Goal: Task Accomplishment & Management: Complete application form

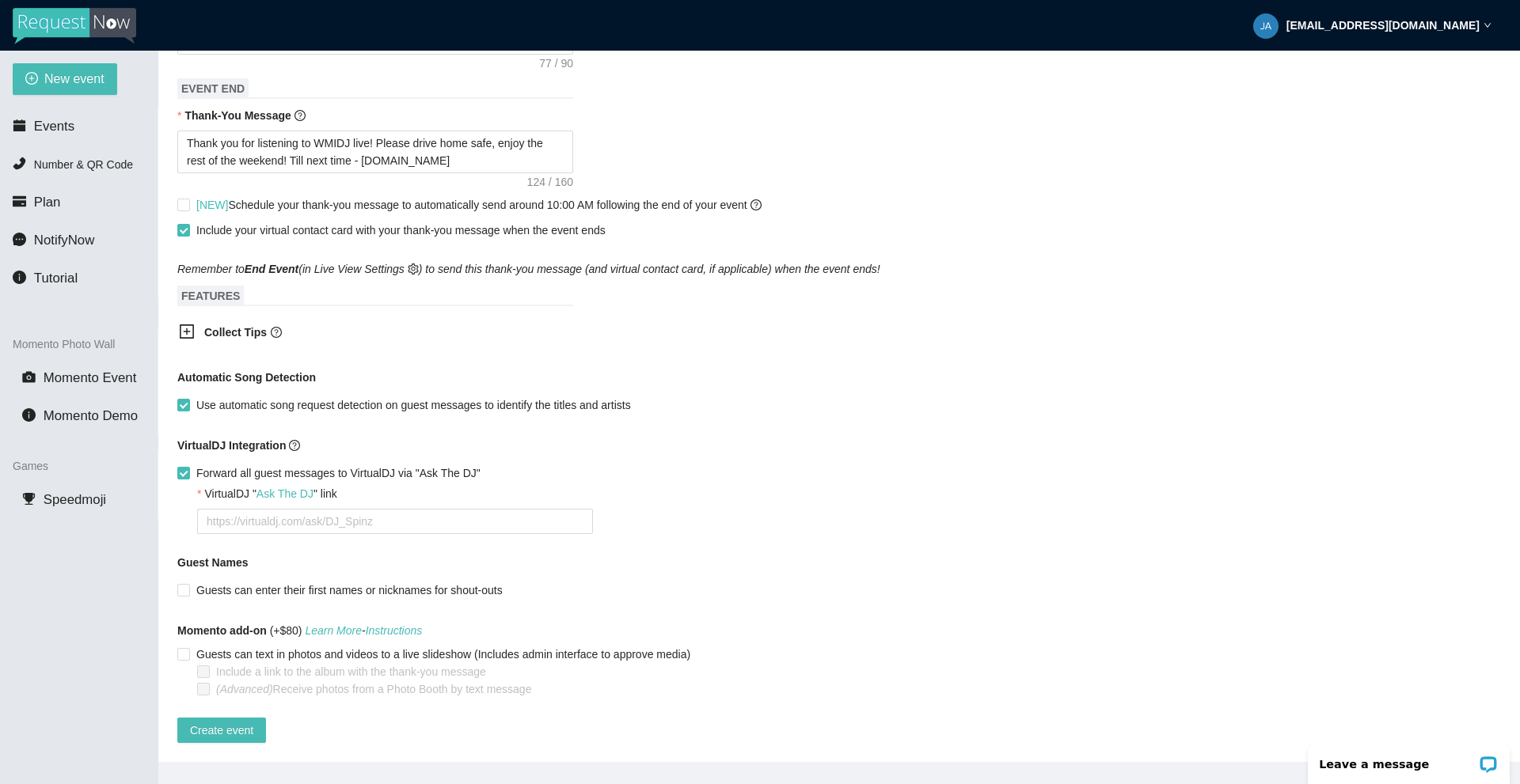
scroll to position [656, 0]
click at [284, 515] on textarea "VirtualDJ " Ask The DJ " link" at bounding box center [395, 521] width 396 height 25
click at [230, 509] on textarea "VirtualDJ " Ask The DJ " link" at bounding box center [395, 521] width 396 height 25
type textarea "h"
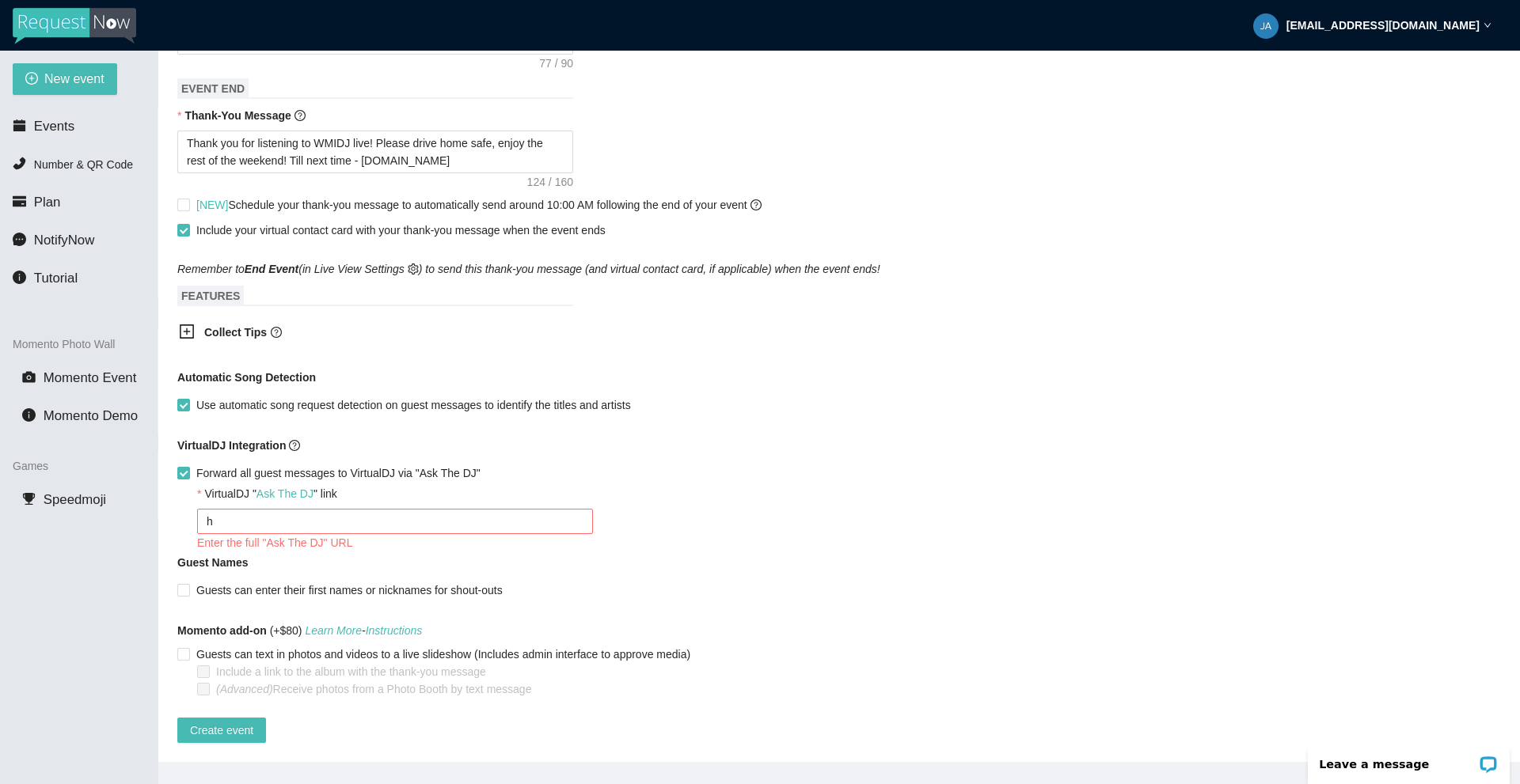
type textarea "ht"
type textarea "htt"
type textarea "http"
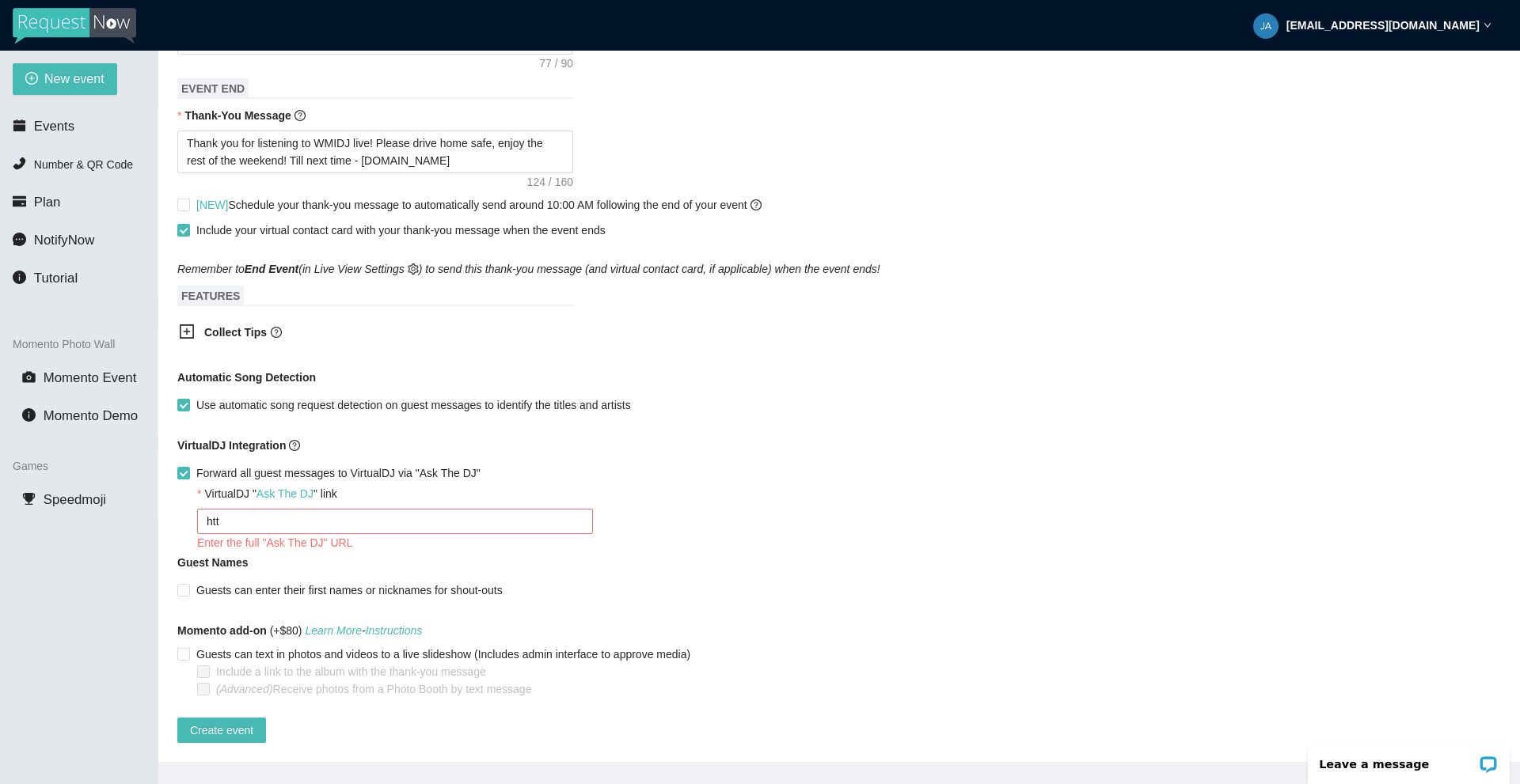
type textarea "http"
type textarea "https"
type textarea "https:"
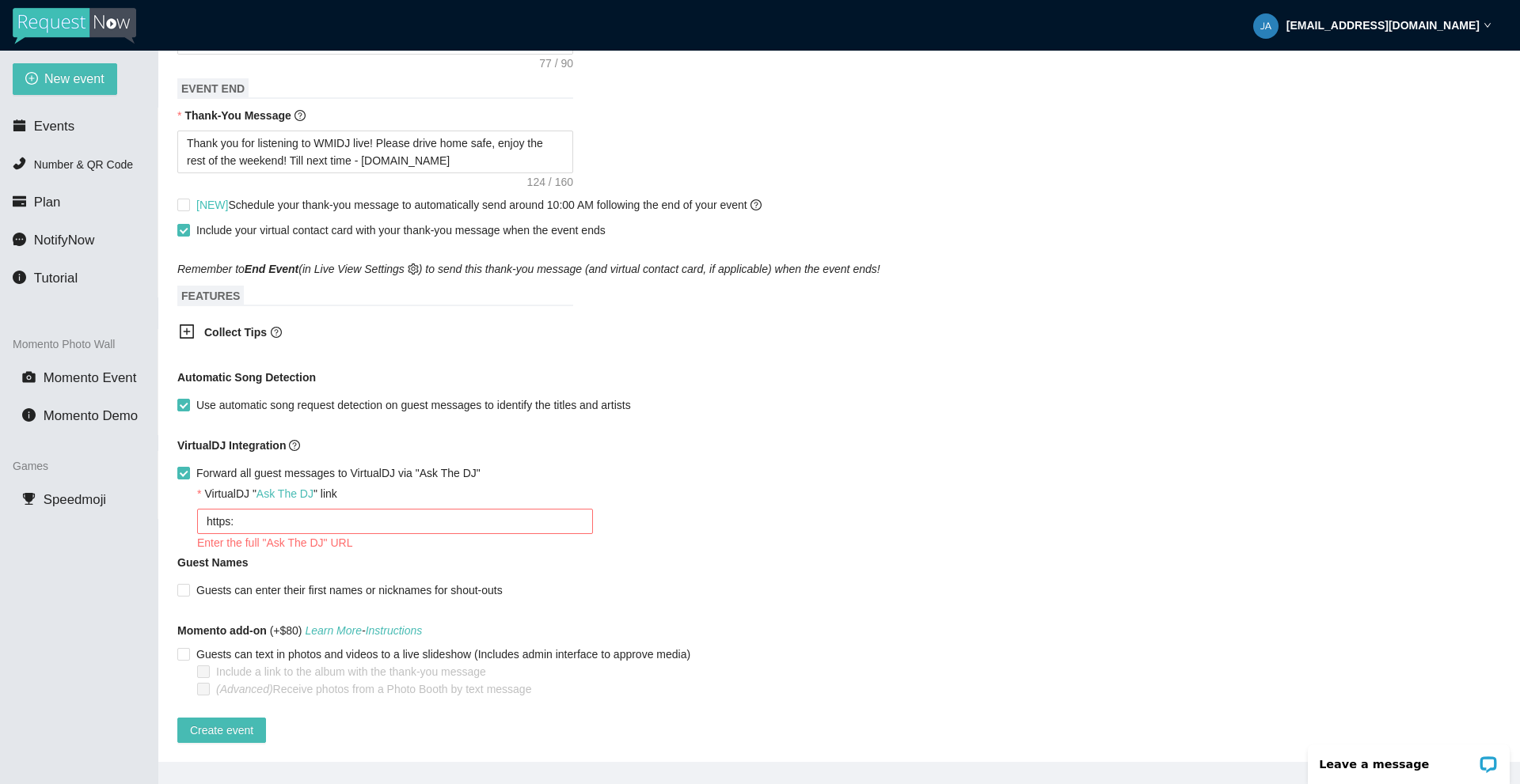
type textarea "https:/"
type textarea "https://"
type textarea "[URL]"
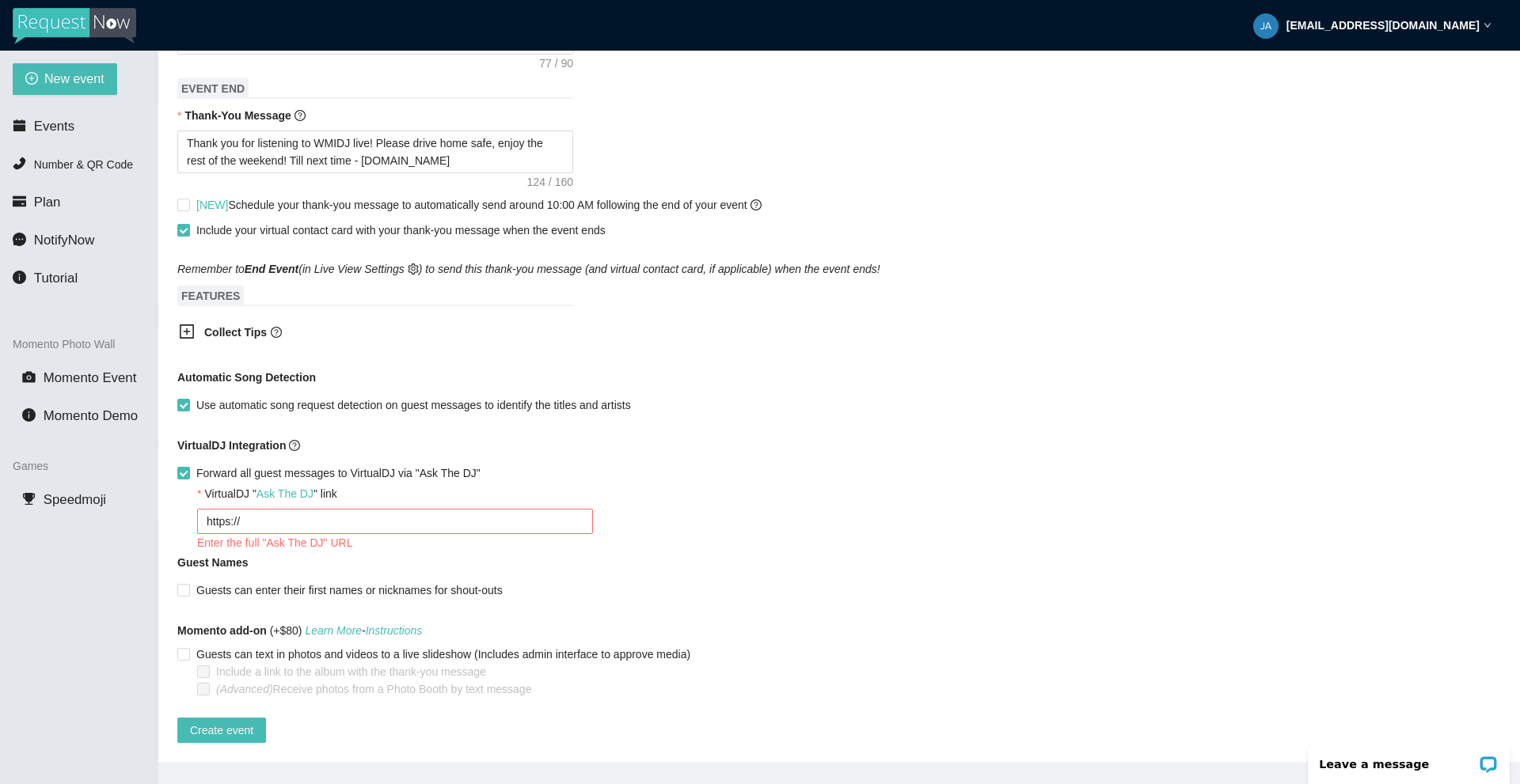
type textarea "[URL]"
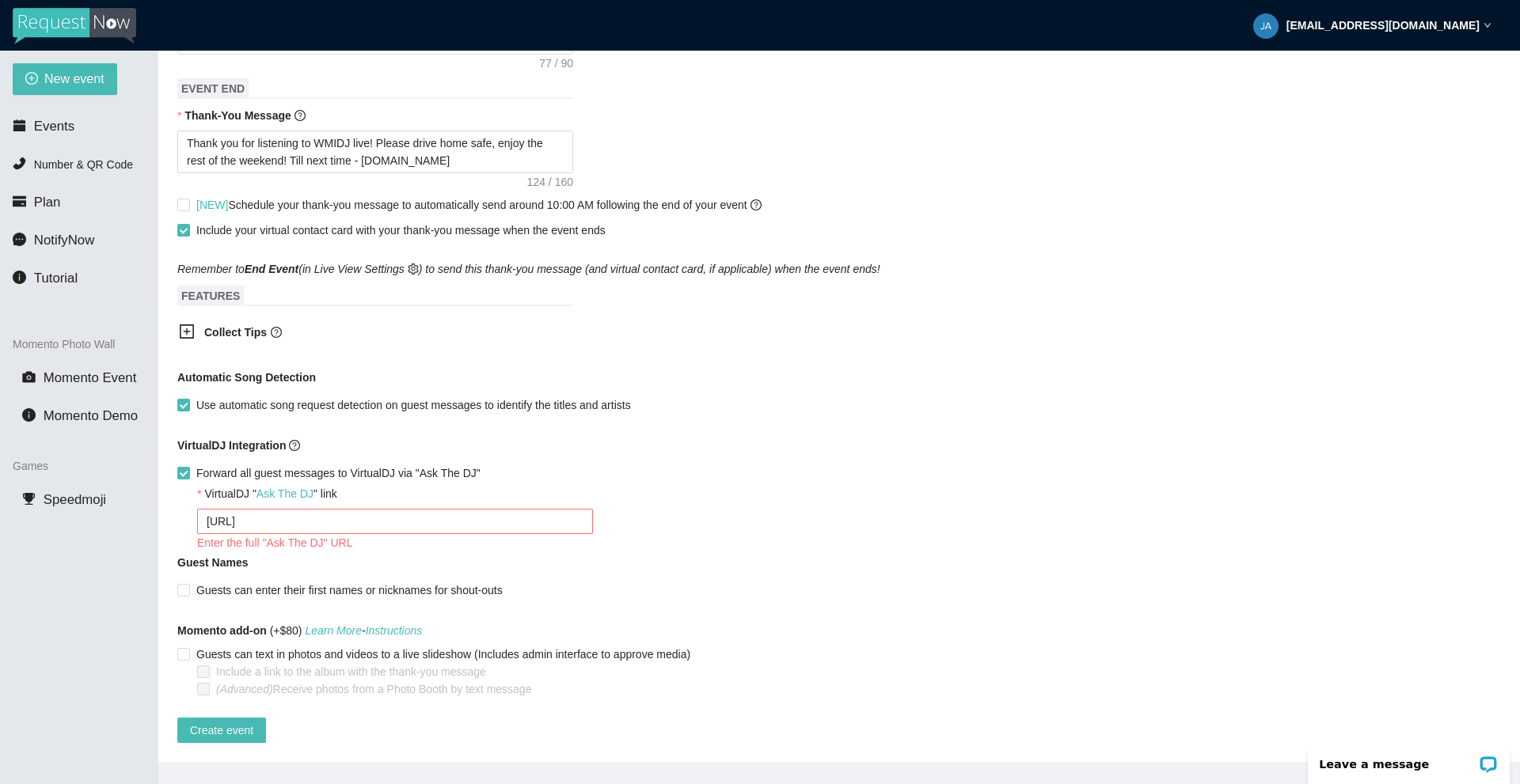
type textarea "[URL]."
type textarea "[URL]"
type textarea "[URL][DOMAIN_NAME]"
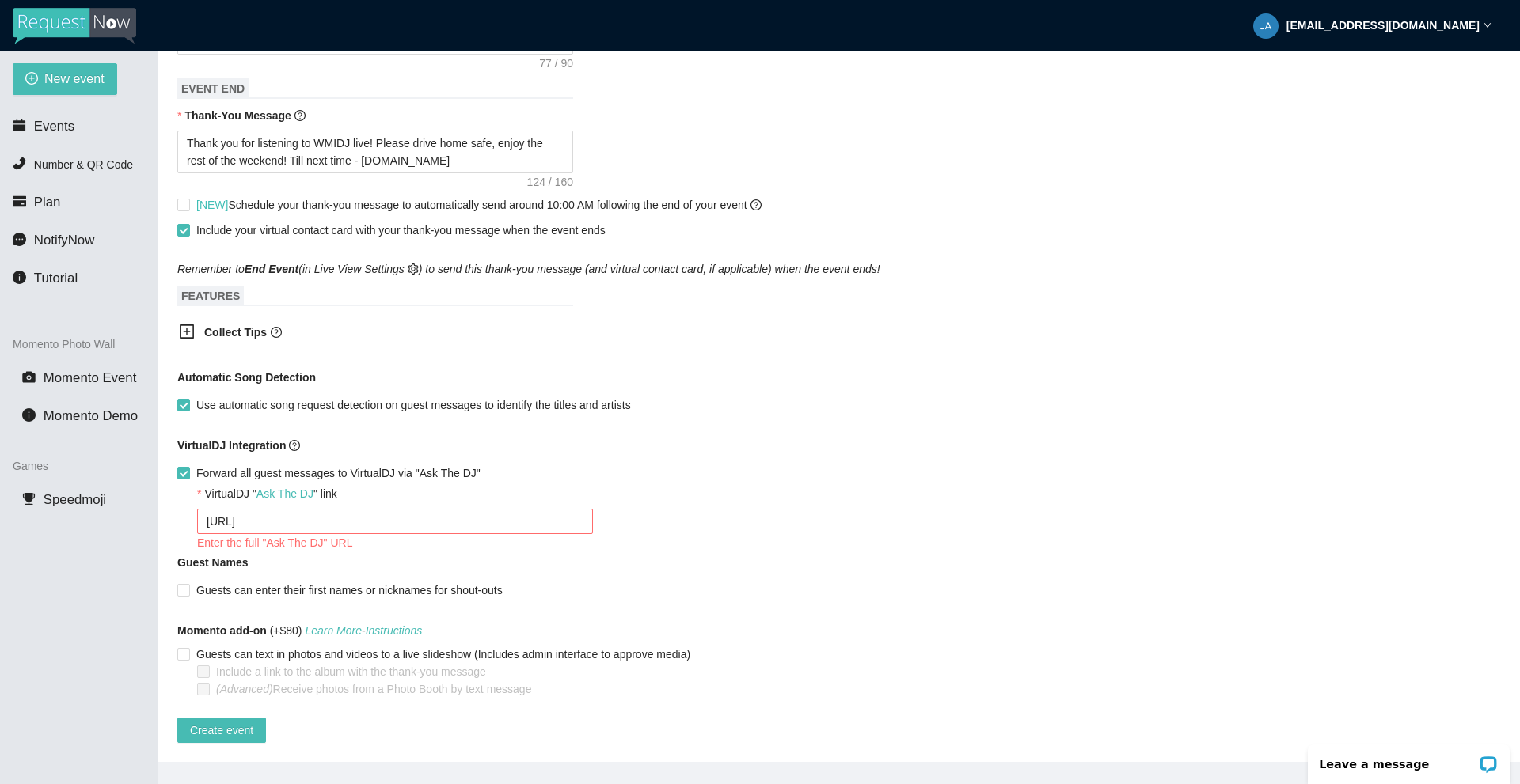
type textarea "[URL][DOMAIN_NAME]"
type textarea "[URL]"
type textarea "[URL]."
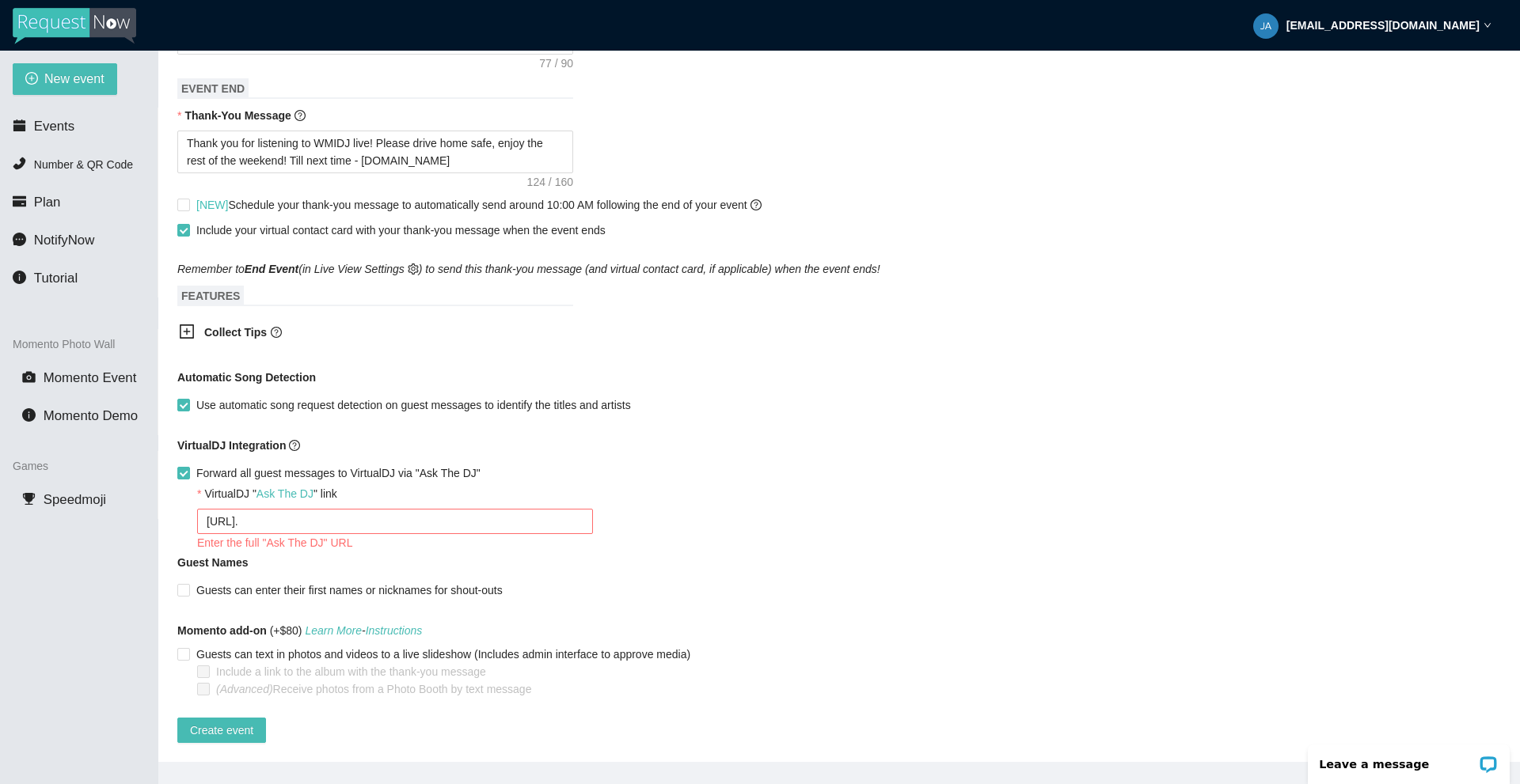
type textarea "[URL]"
type textarea "[URL][DOMAIN_NAME]"
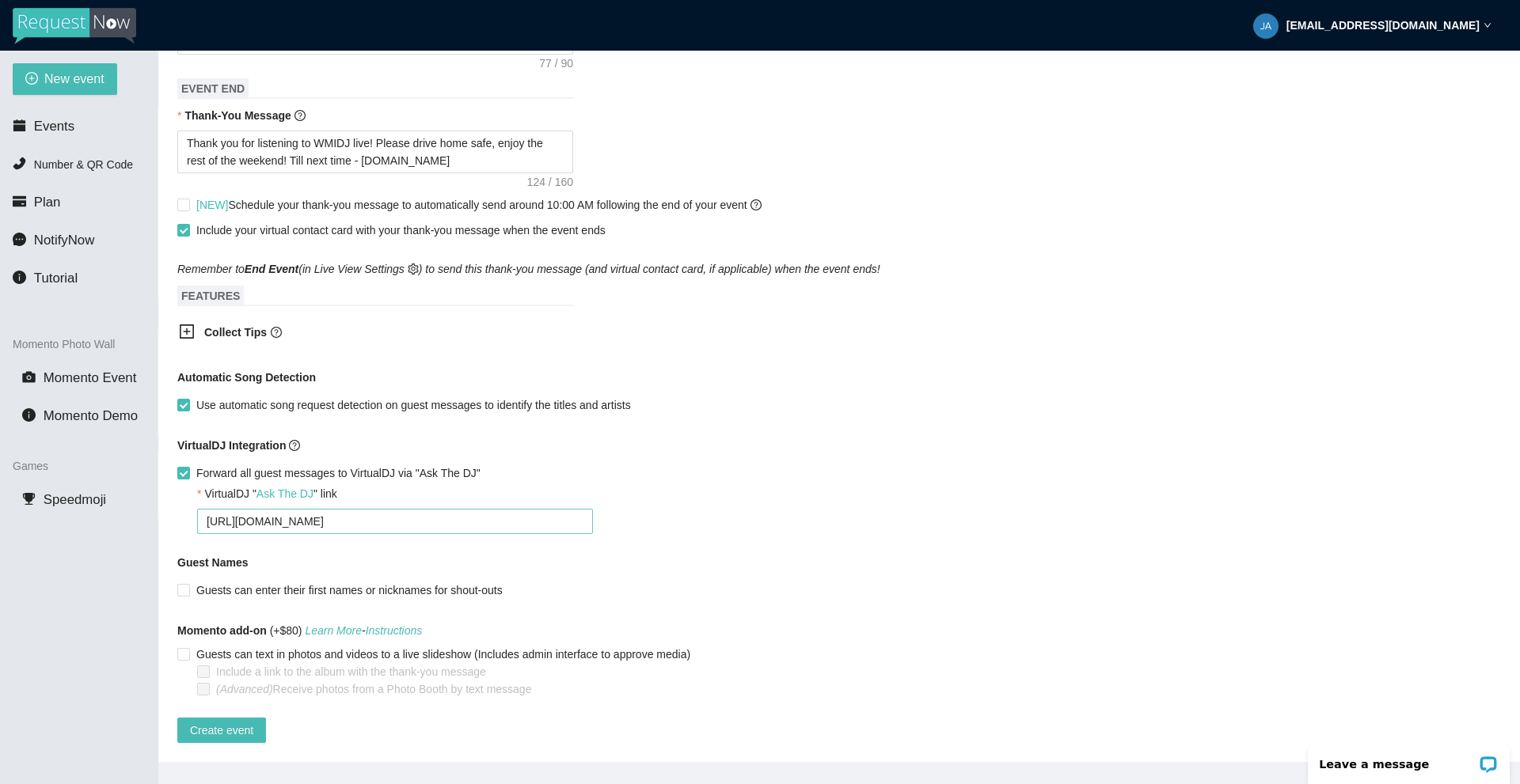
type textarea "[URL][DOMAIN_NAME]"
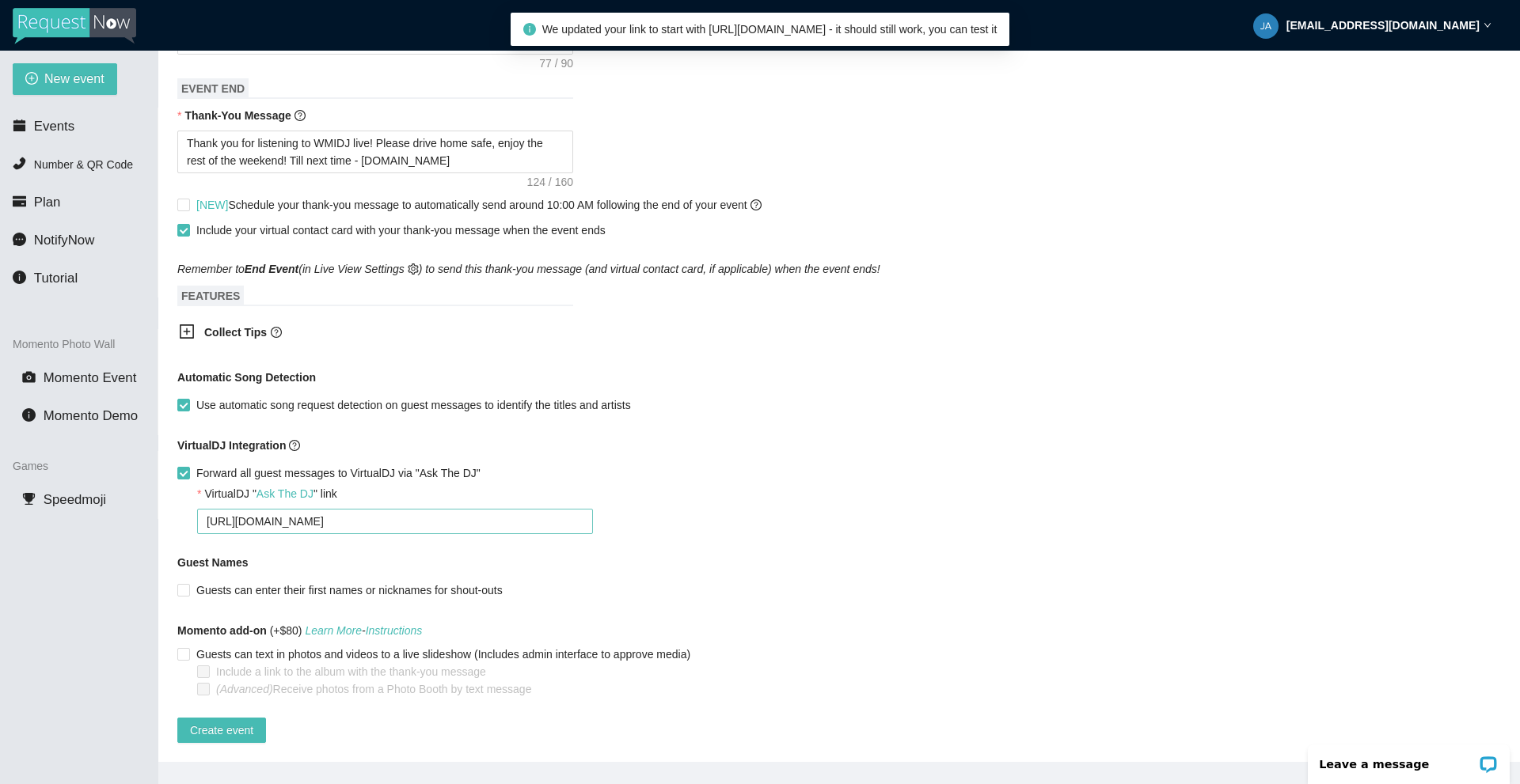
type textarea "[URL][DOMAIN_NAME]"
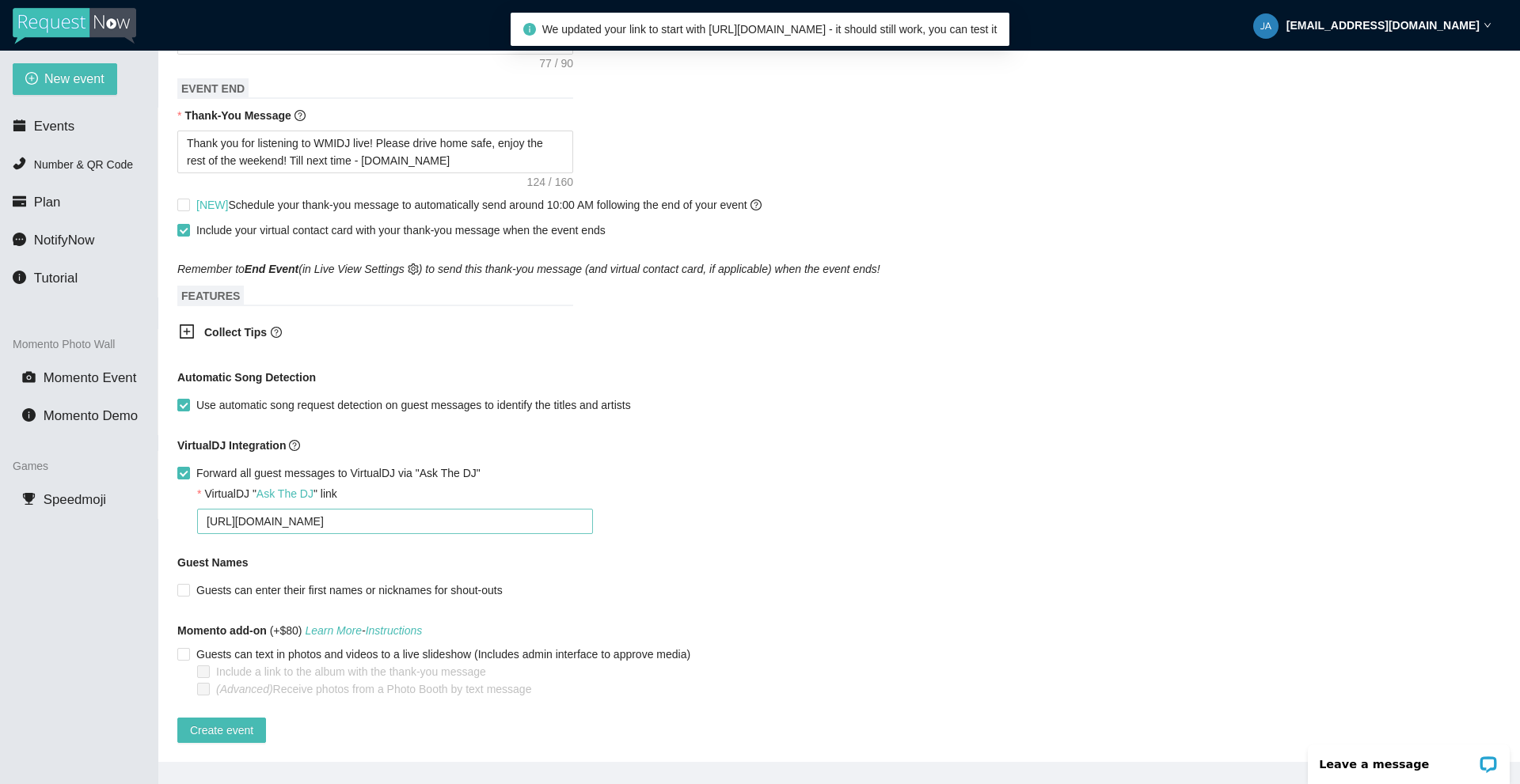
type textarea "[URL][DOMAIN_NAME]"
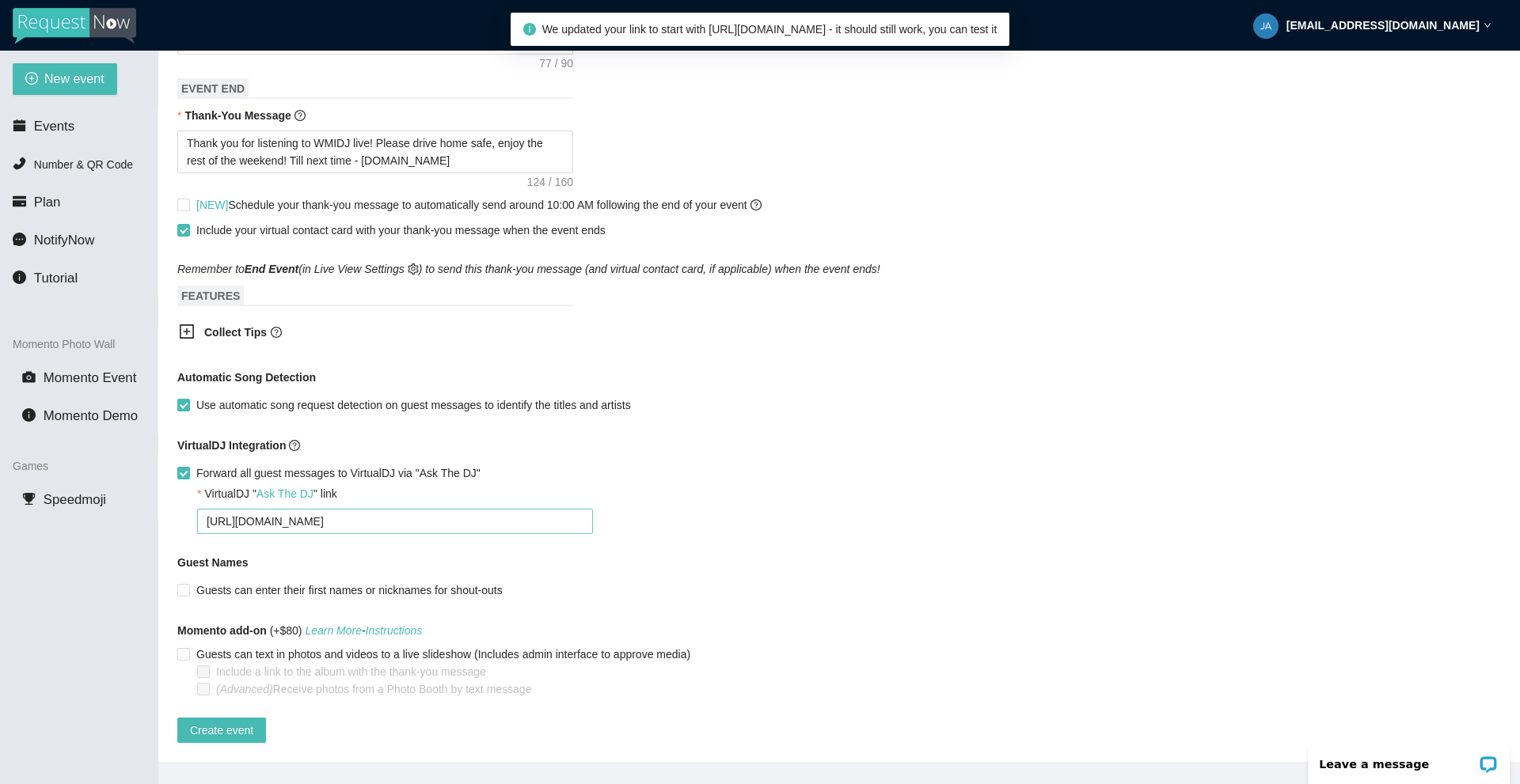
type textarea "[URL][DOMAIN_NAME]"
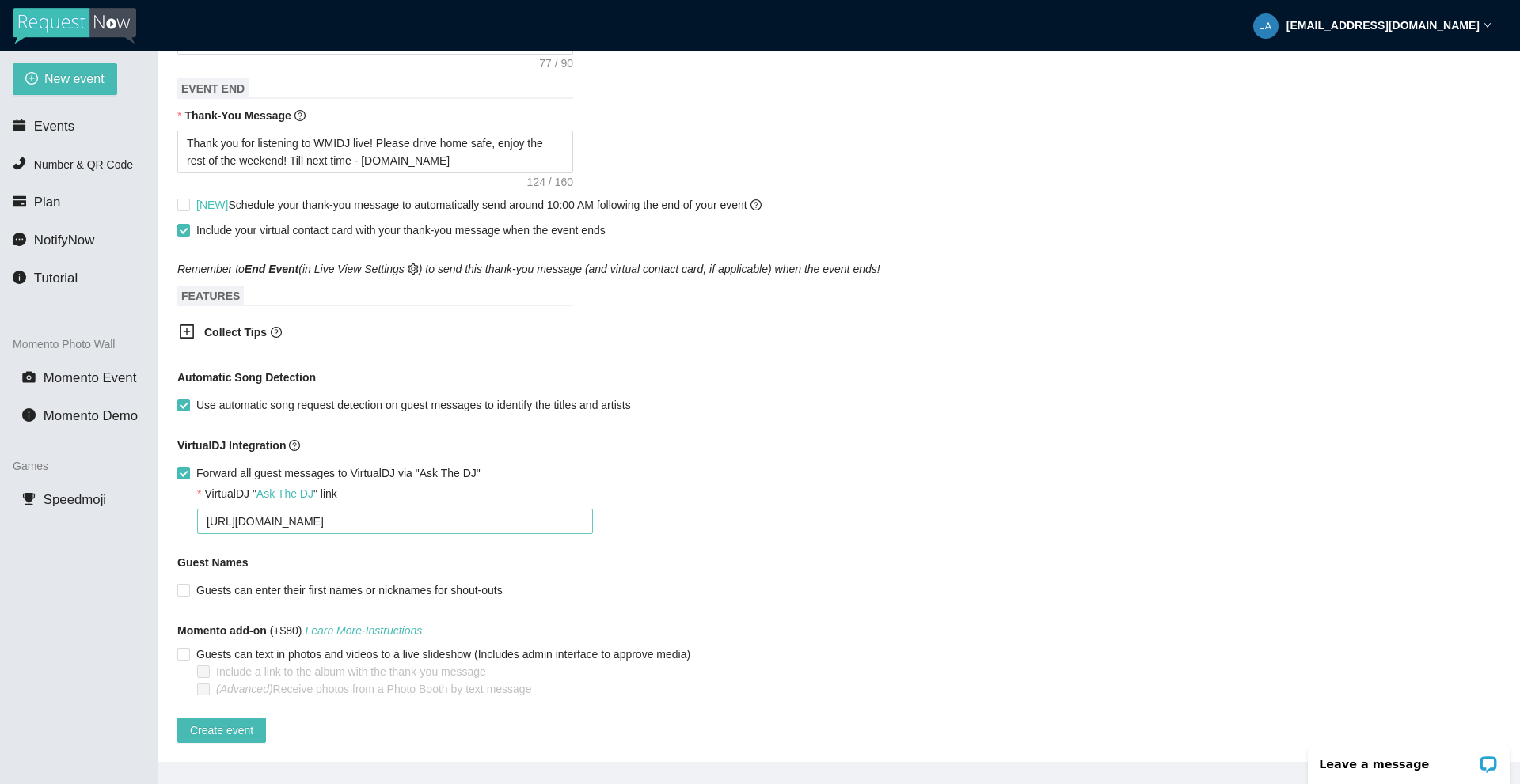
type textarea "[URL][DOMAIN_NAME]"
type textarea "[URL][DOMAIN_NAME] D"
type textarea "[URL][DOMAIN_NAME] DJ"
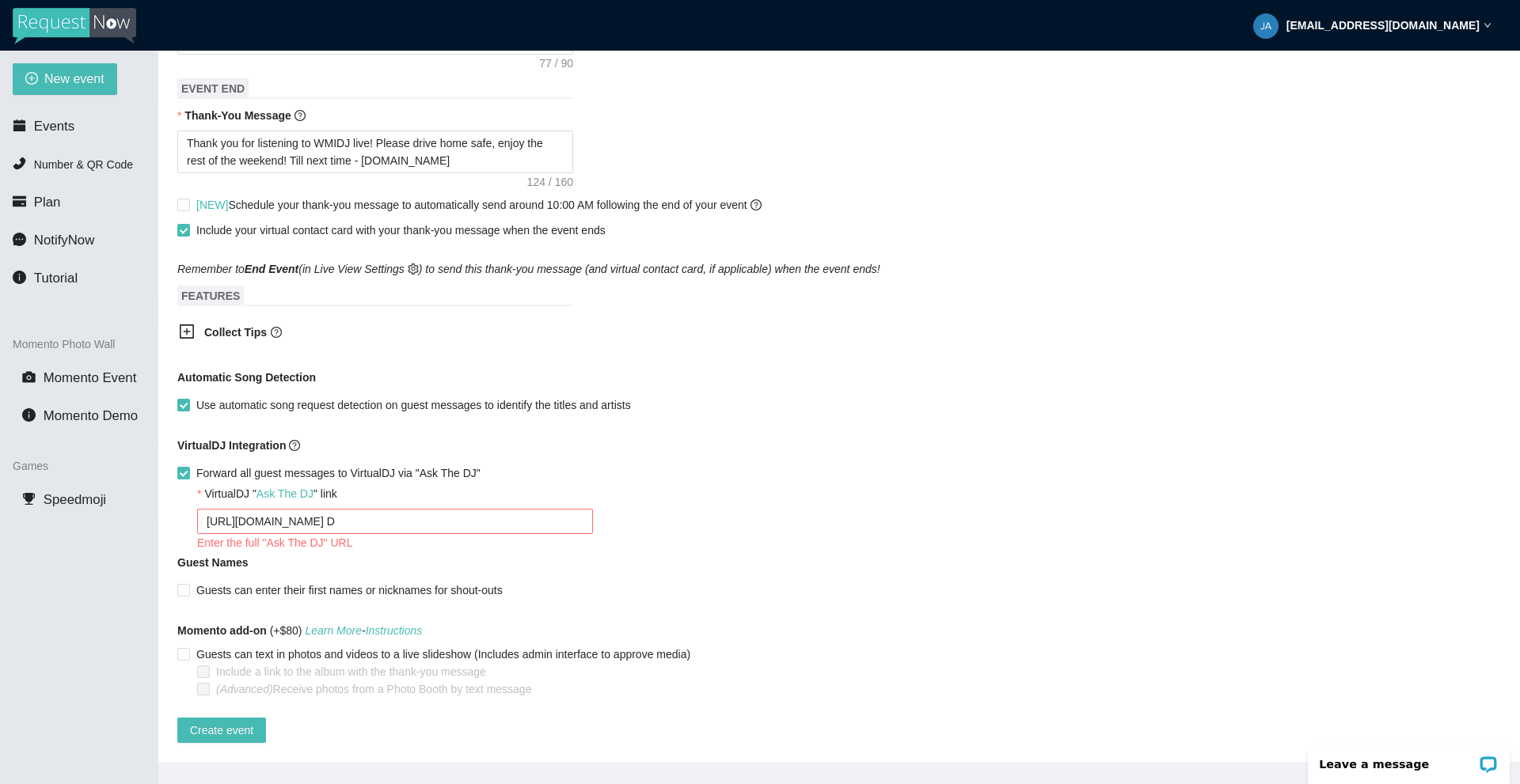
type textarea "[URL][DOMAIN_NAME] DJ"
click at [482, 536] on div "Enter the full "Ask The DJ" URL" at bounding box center [849, 543] width 1304 height 18
click at [367, 509] on textarea "[URL][DOMAIN_NAME] DJ" at bounding box center [395, 521] width 396 height 25
type textarea "[URL][DOMAIN_NAME]"
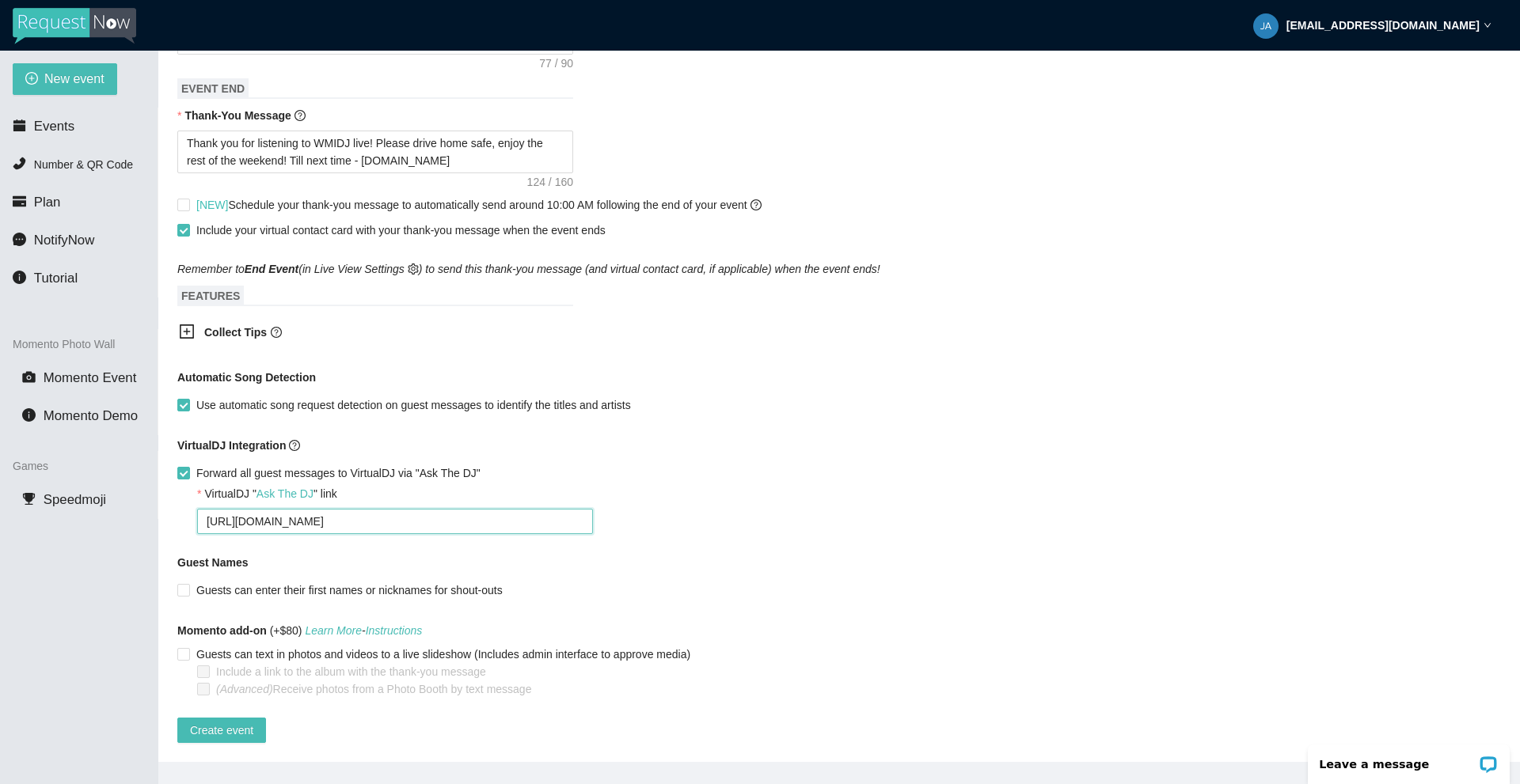
type textarea "[URL][DOMAIN_NAME]"
click at [721, 509] on div "[URL][DOMAIN_NAME]" at bounding box center [849, 521] width 1304 height 25
click at [185, 584] on input "Guests can enter their first names or nicknames for shout-outs" at bounding box center [183, 589] width 11 height 11
checkbox input "true"
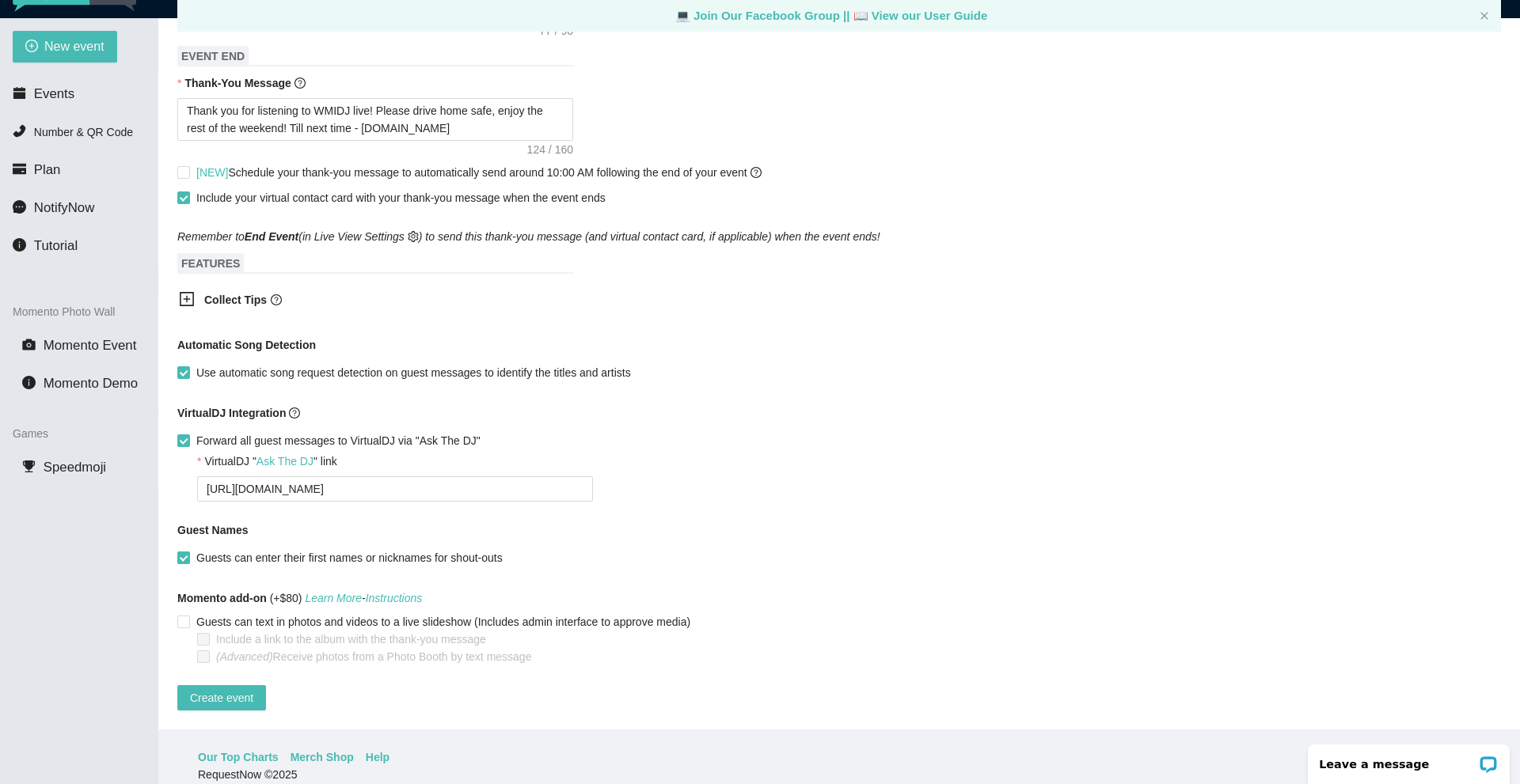
scroll to position [50, 0]
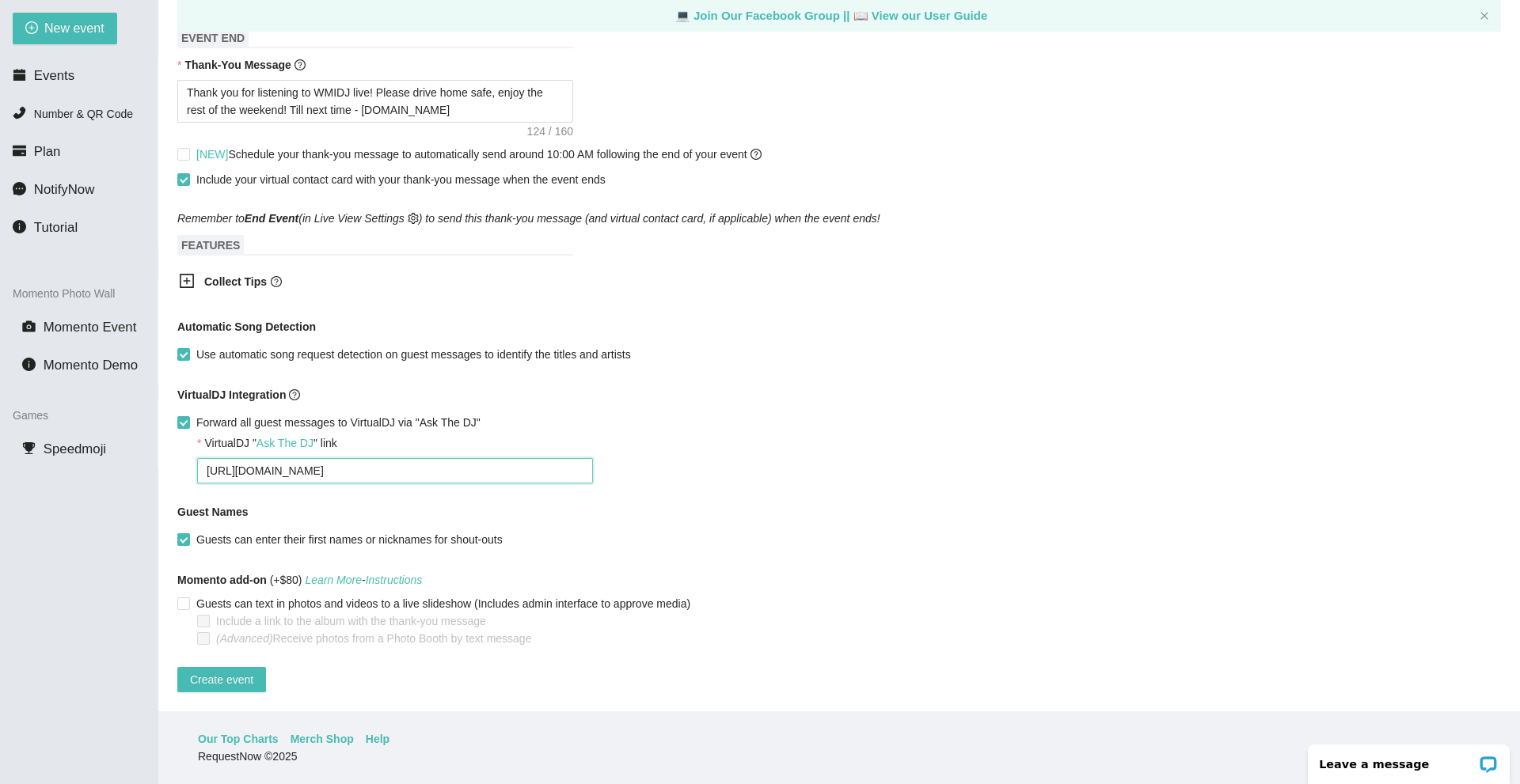
click at [326, 462] on textarea "[URL][DOMAIN_NAME]" at bounding box center [395, 470] width 396 height 25
type textarea "[URL][DOMAIN_NAME]"
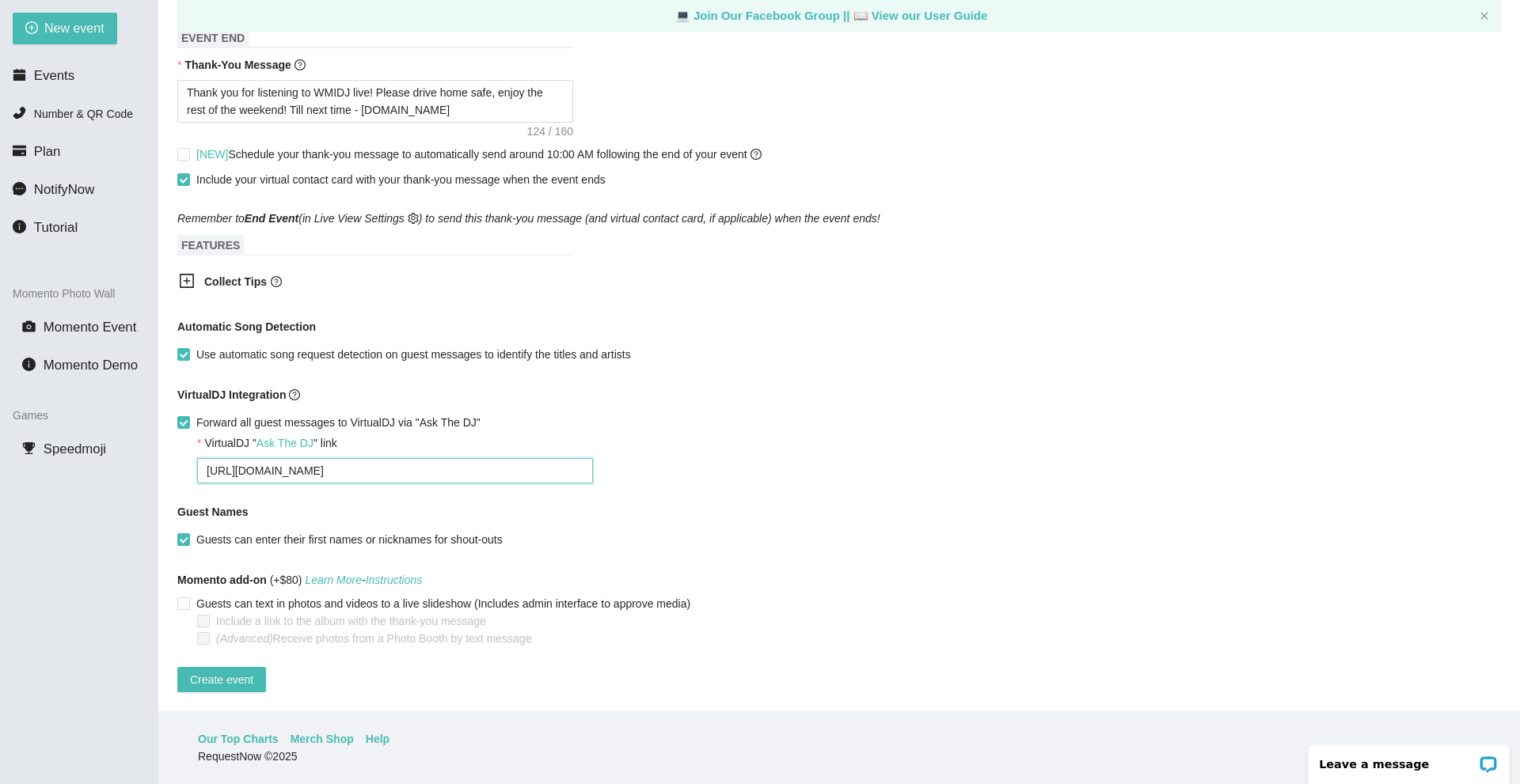
type textarea "[URL][DOMAIN_NAME]"
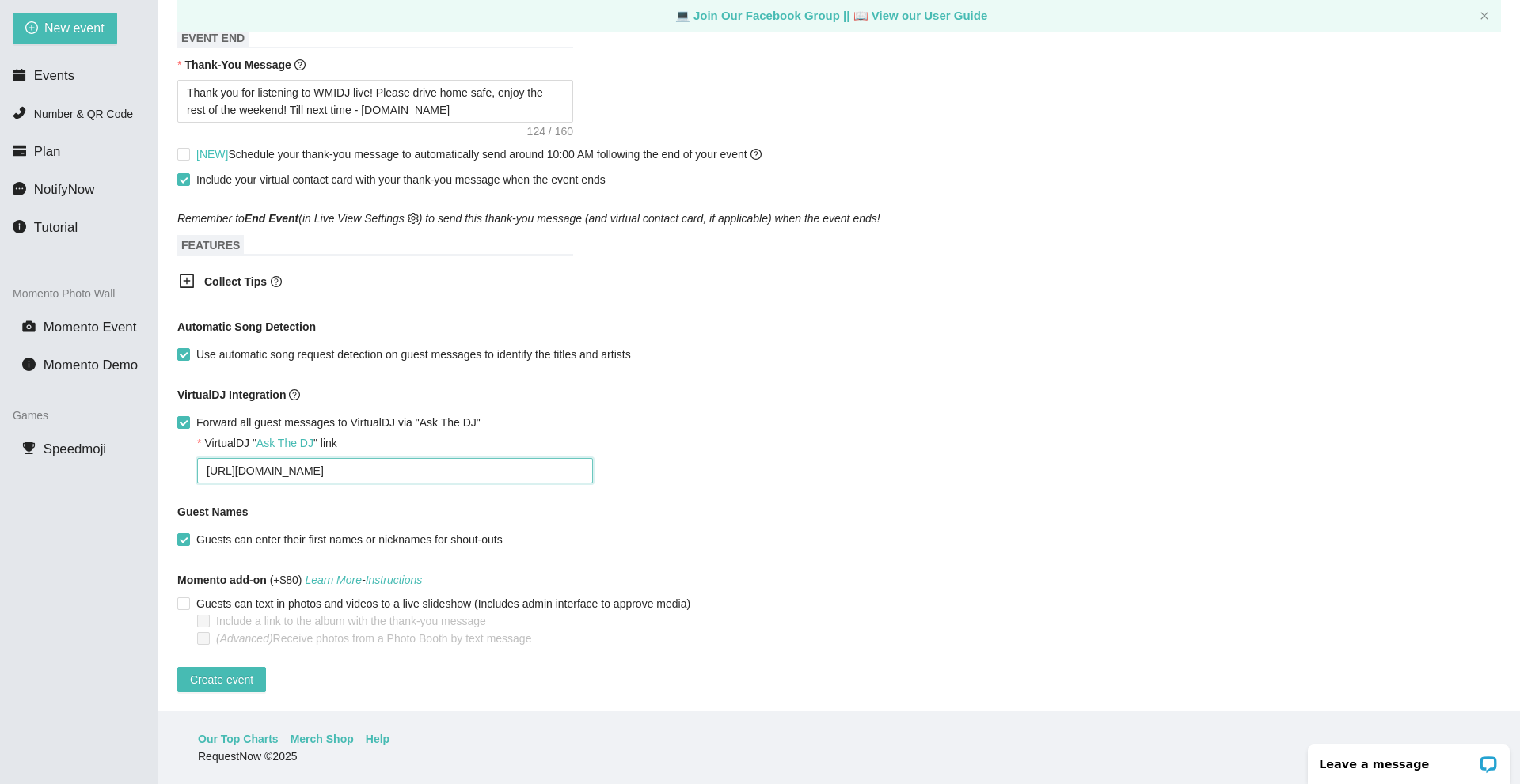
type textarea "[URL][DOMAIN_NAME]"
click at [328, 458] on textarea "[URL][DOMAIN_NAME]" at bounding box center [395, 470] width 396 height 25
click at [325, 461] on textarea "[URL][DOMAIN_NAME]" at bounding box center [395, 470] width 396 height 25
type textarea "[URL][DOMAIN_NAME][DOMAIN_NAME]"
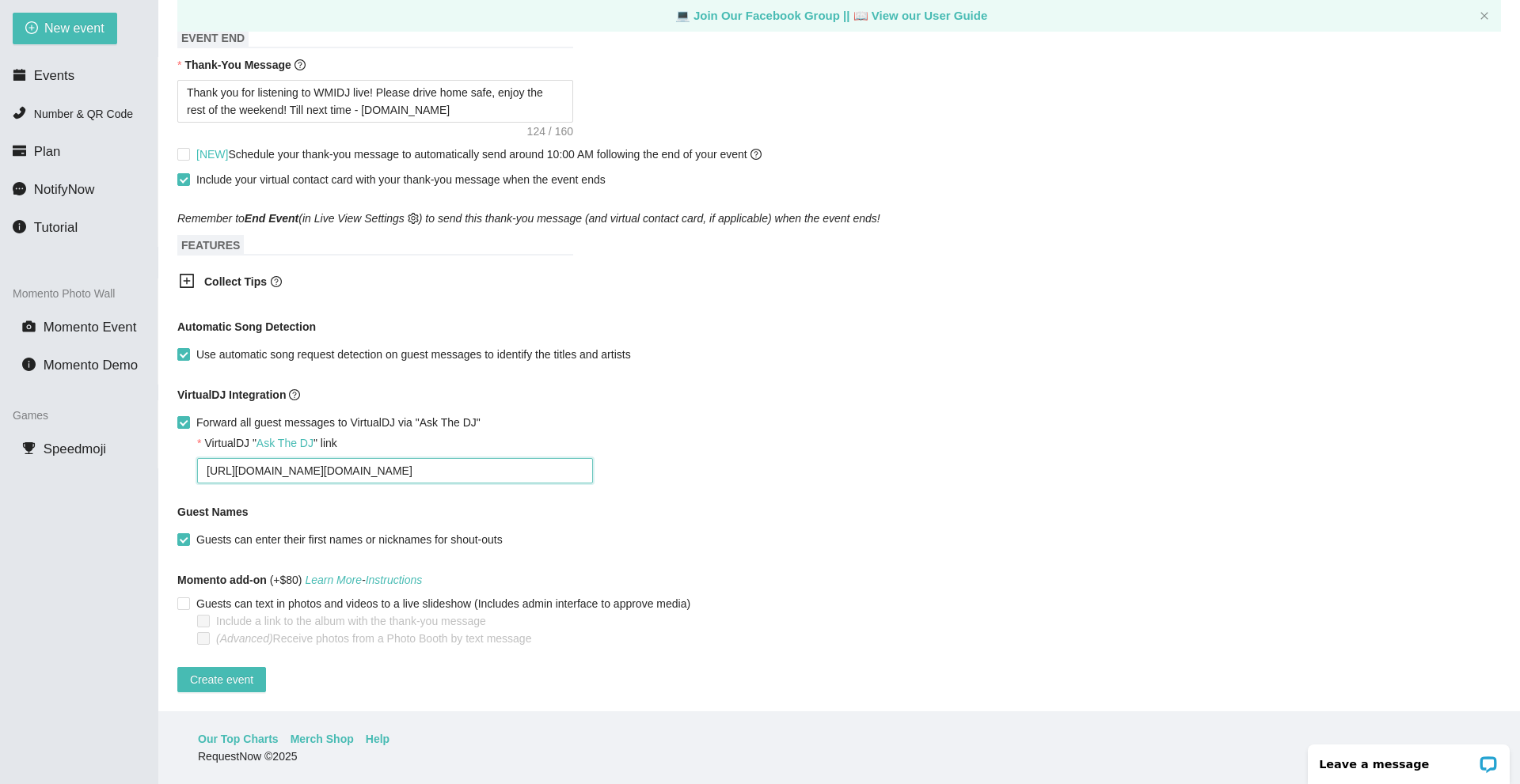
click at [346, 459] on textarea "[URL][DOMAIN_NAME][DOMAIN_NAME]" at bounding box center [395, 470] width 396 height 25
type textarea "[URL][DOMAIN_NAME][DOMAIN_NAME]"
click at [687, 365] on form "Event Name [DATE] Throwback Videos @ The [PERSON_NAME] House Event Date [DATE] …" at bounding box center [838, 113] width 1323 height 1160
drag, startPoint x: 326, startPoint y: 462, endPoint x: 356, endPoint y: 460, distance: 30.1
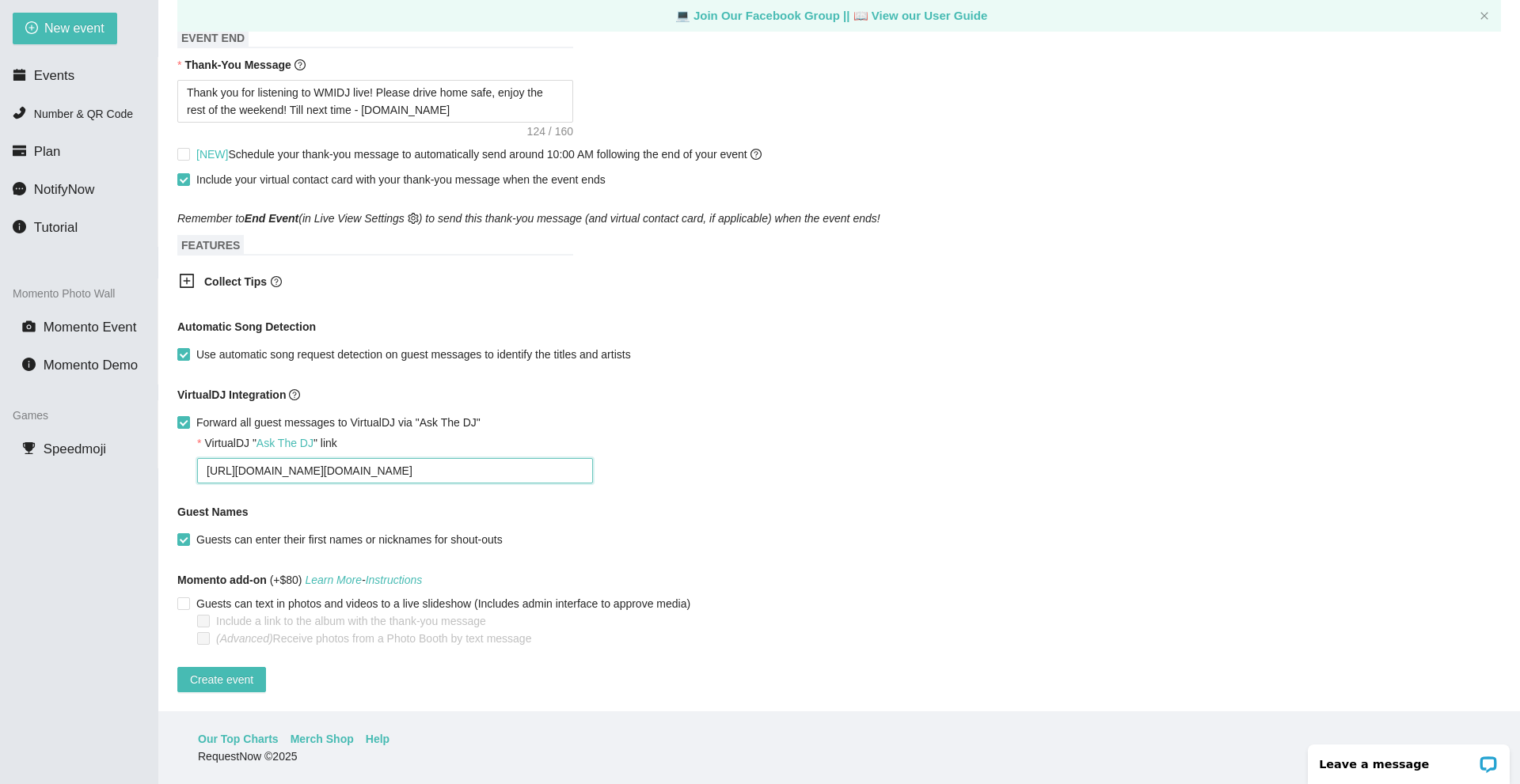
click at [356, 460] on textarea "[URL][DOMAIN_NAME][DOMAIN_NAME]" at bounding box center [395, 470] width 396 height 25
type textarea "[URL][DOMAIN_NAME]"
click at [364, 458] on textarea "[URL][DOMAIN_NAME]" at bounding box center [395, 470] width 396 height 25
type textarea "[URL][DOMAIN_NAME]"
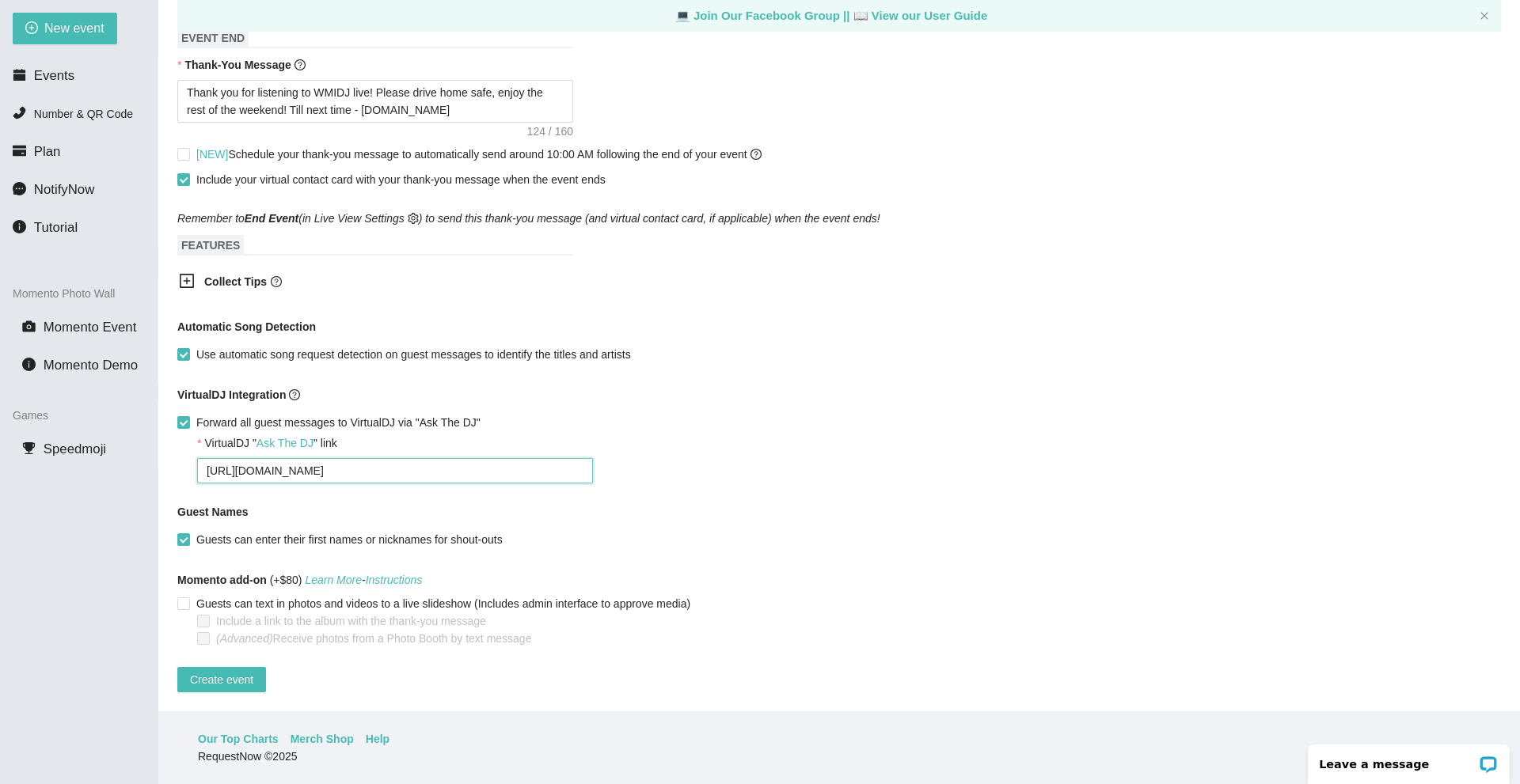
type textarea "[URL][DOMAIN_NAME]"
click at [670, 387] on div "VirtualDJ Integration" at bounding box center [838, 399] width 1323 height 24
click at [225, 671] on span "Create event" at bounding box center [222, 680] width 63 height 18
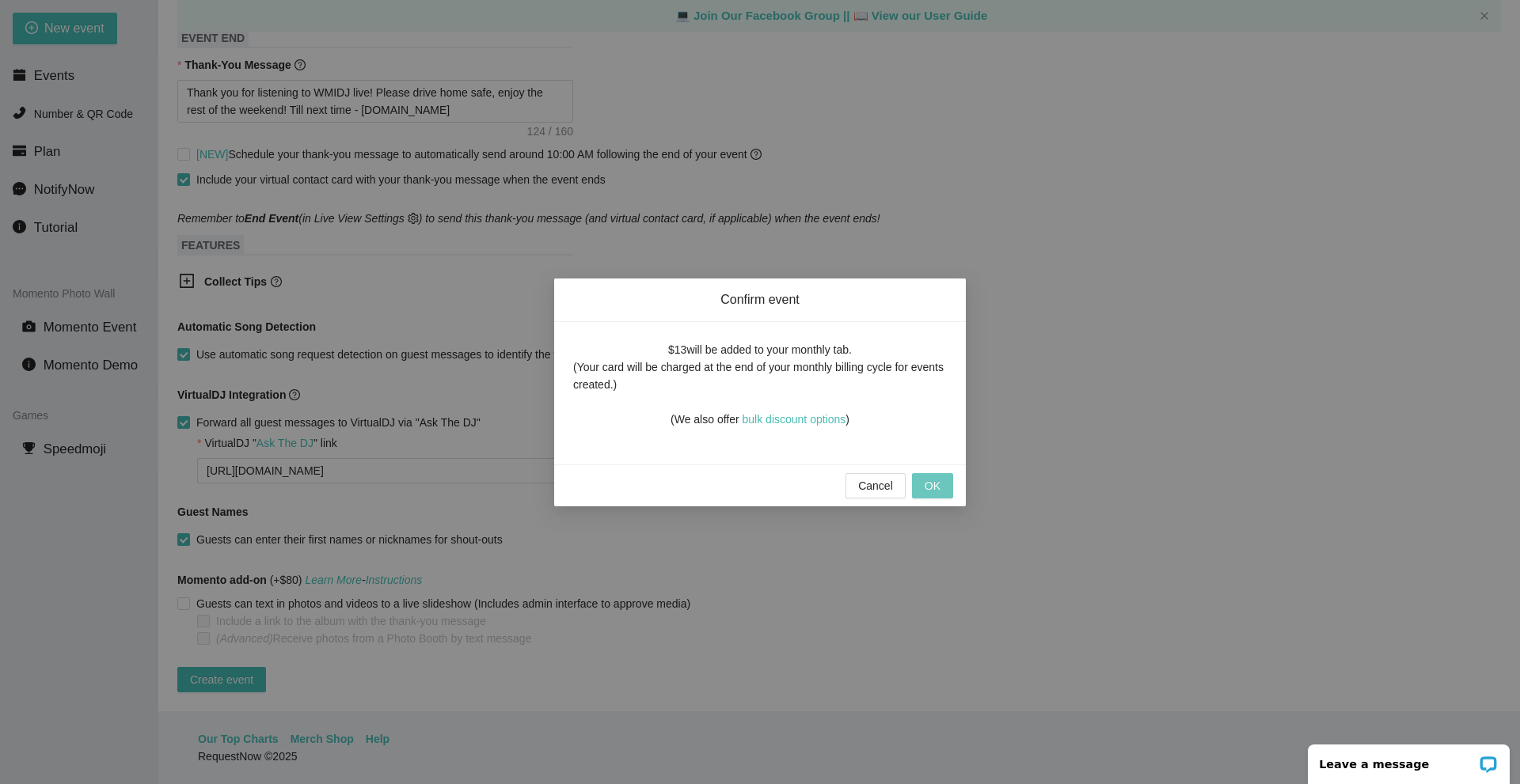
click at [938, 481] on span "OK" at bounding box center [932, 486] width 16 height 18
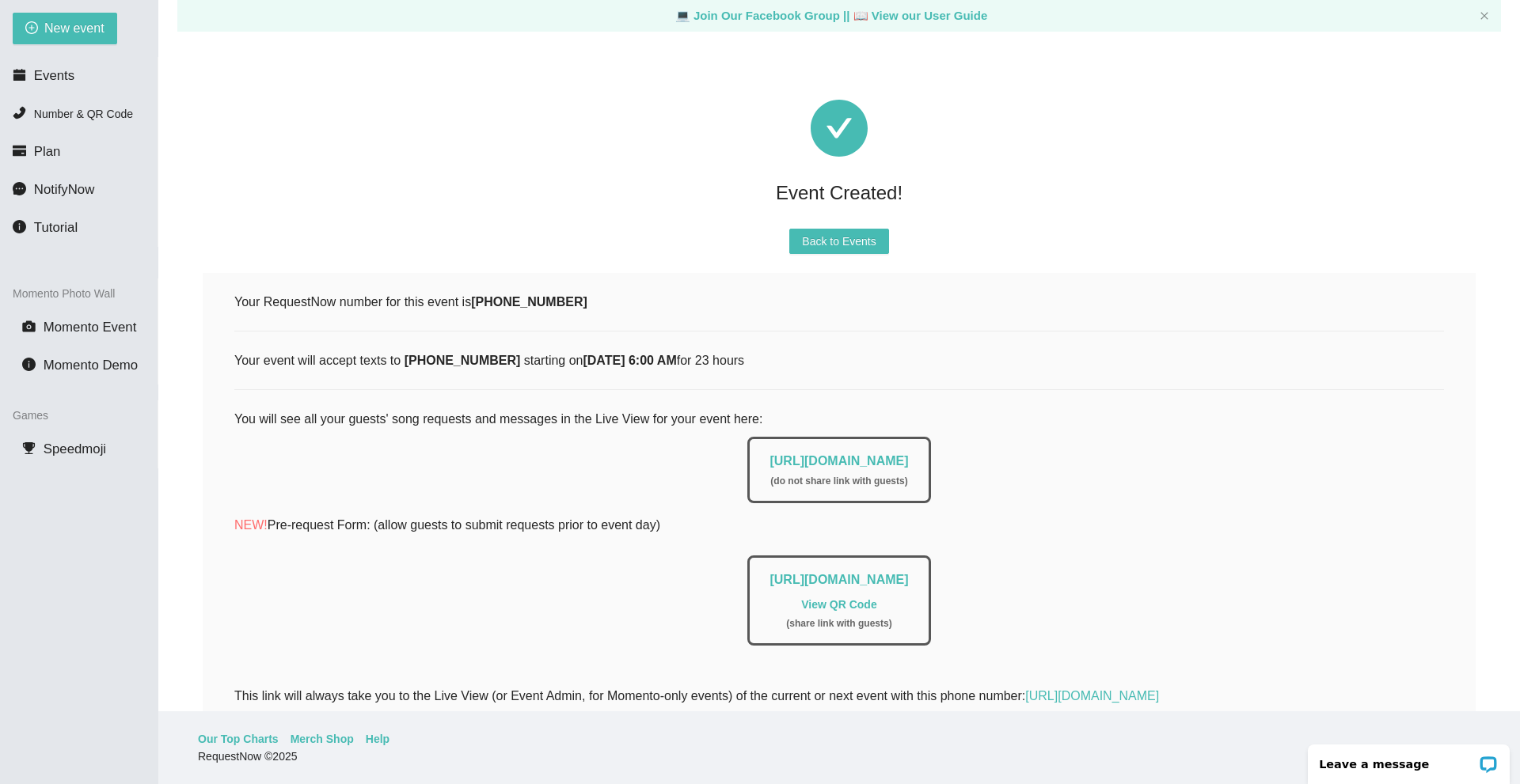
scroll to position [0, 0]
